Goal: Task Accomplishment & Management: Use online tool/utility

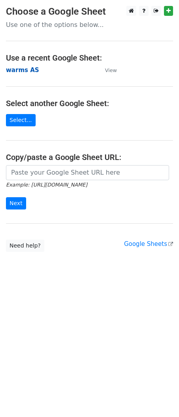
click at [16, 71] on strong "warms AS" at bounding box center [22, 69] width 33 height 7
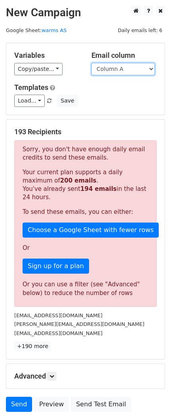
click at [112, 67] on select "Column A Column B Column C Column D Column E Column F Column G Column H Column …" at bounding box center [122, 69] width 63 height 12
click at [80, 105] on div "Load... Webinar Invitation Order Confirmation Trial Expiration Warning Newslett…" at bounding box center [85, 101] width 154 height 12
